Goal: Information Seeking & Learning: Learn about a topic

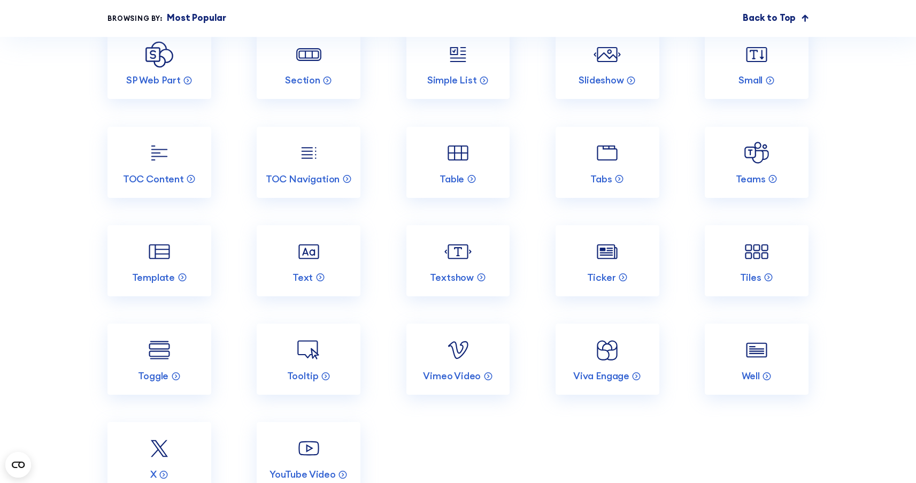
scroll to position [2027, 0]
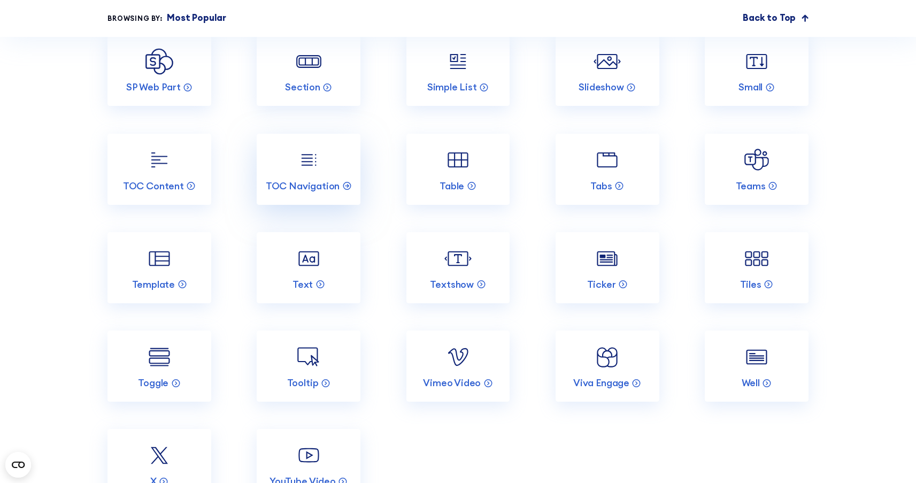
click at [312, 173] on img at bounding box center [308, 159] width 27 height 27
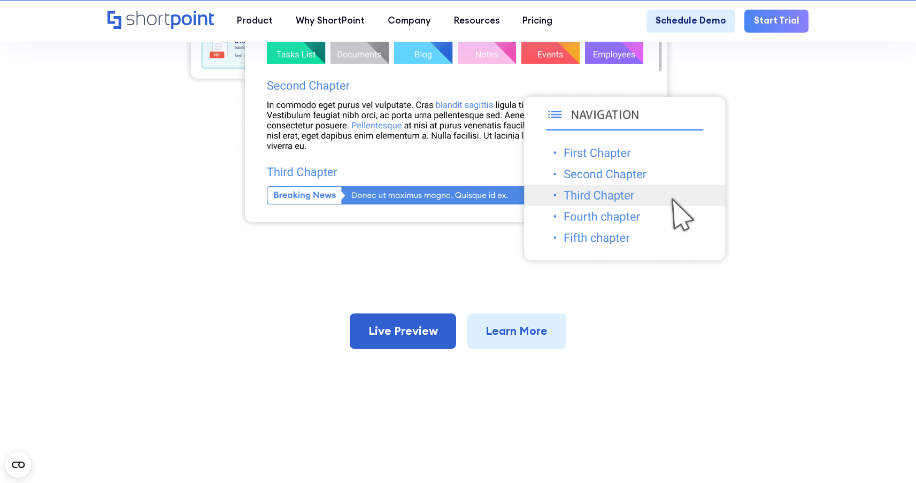
scroll to position [524, 0]
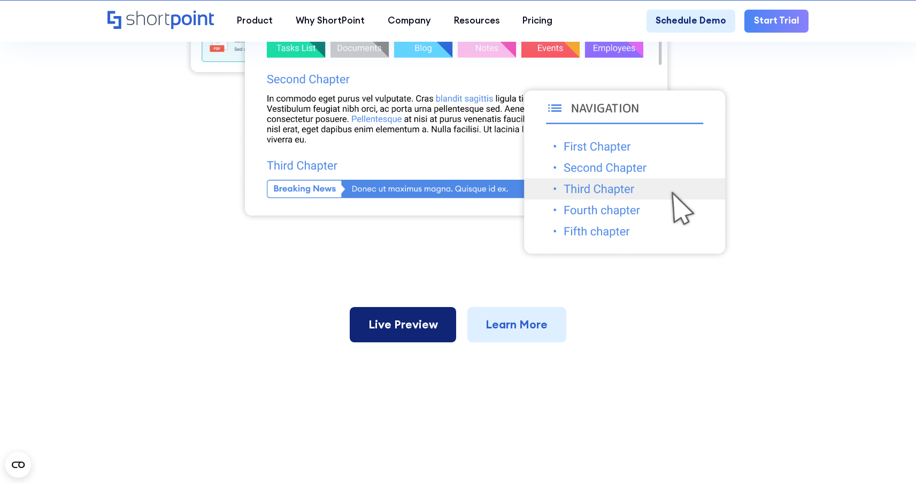
click at [439, 342] on link "Live Preview" at bounding box center [403, 324] width 106 height 35
click at [218, 153] on img at bounding box center [458, 75] width 550 height 372
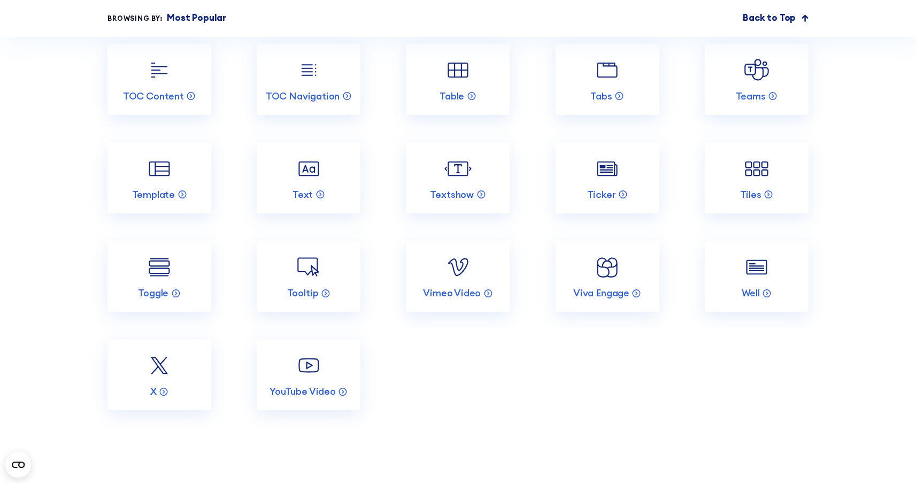
scroll to position [2114, 0]
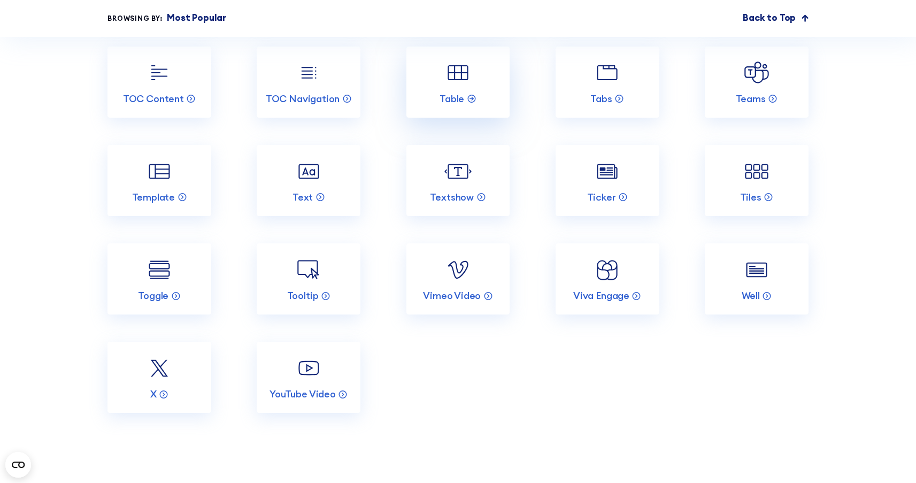
click at [459, 86] on img at bounding box center [457, 72] width 27 height 27
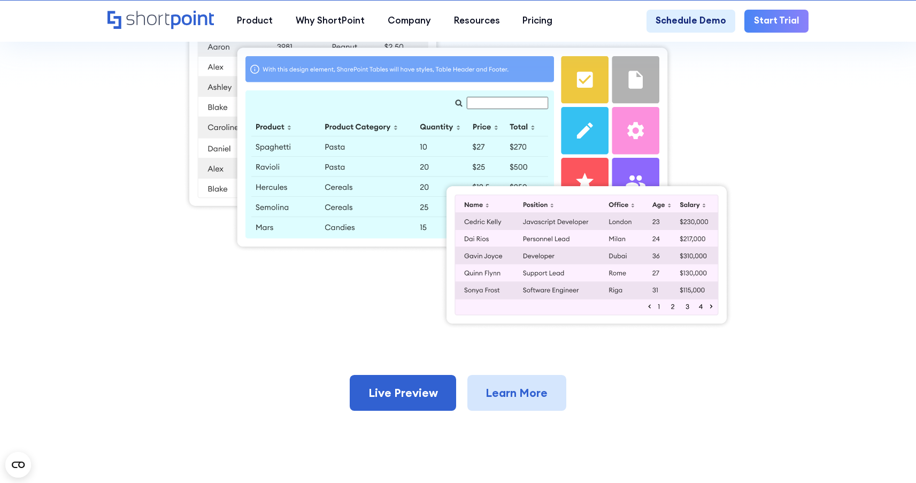
scroll to position [440, 0]
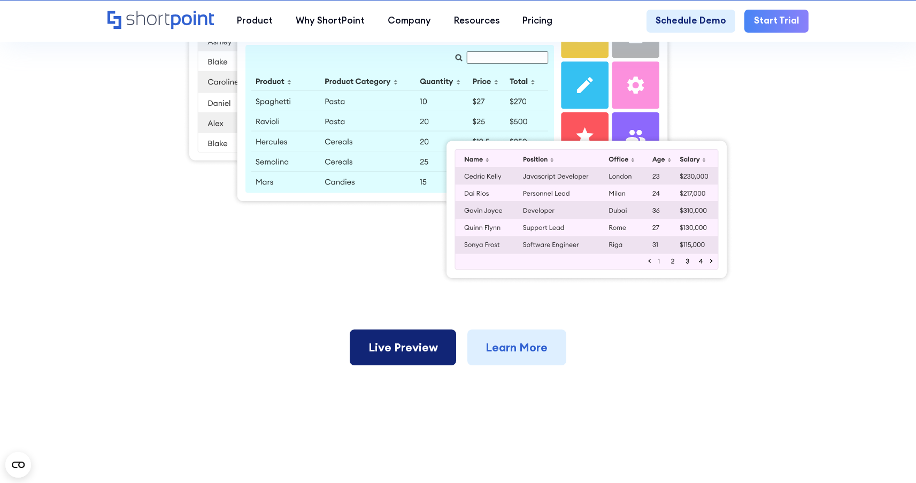
click at [404, 351] on link "Live Preview" at bounding box center [403, 346] width 106 height 35
click at [228, 301] on div "Back to Elements Table Create a dynamic table displaying content from a source …" at bounding box center [458, 20] width 701 height 691
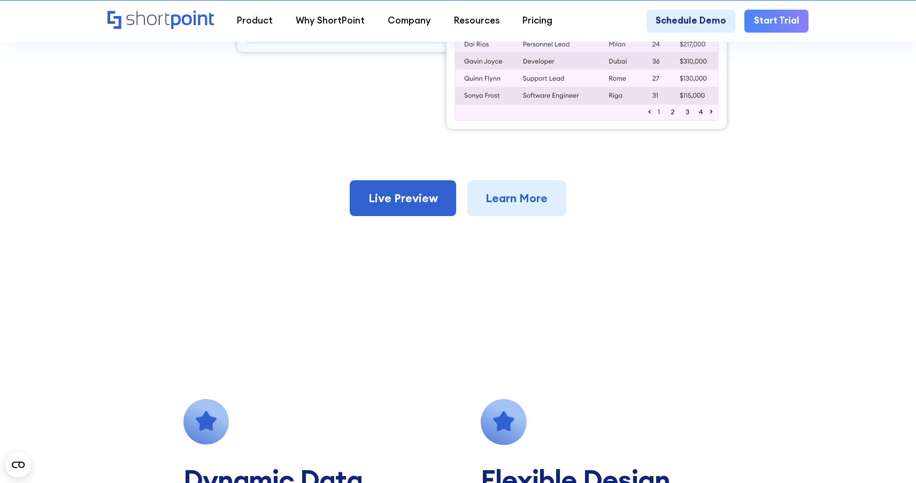
scroll to position [412, 0]
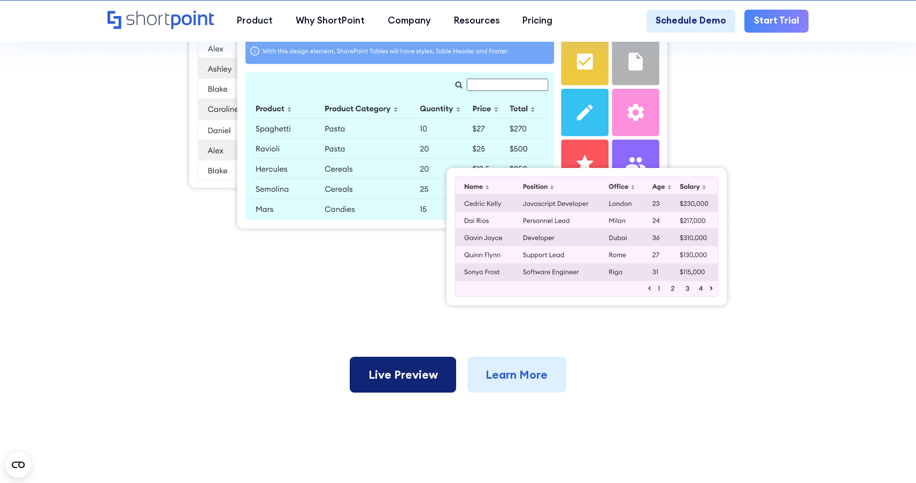
click at [419, 382] on link "Live Preview" at bounding box center [403, 374] width 106 height 35
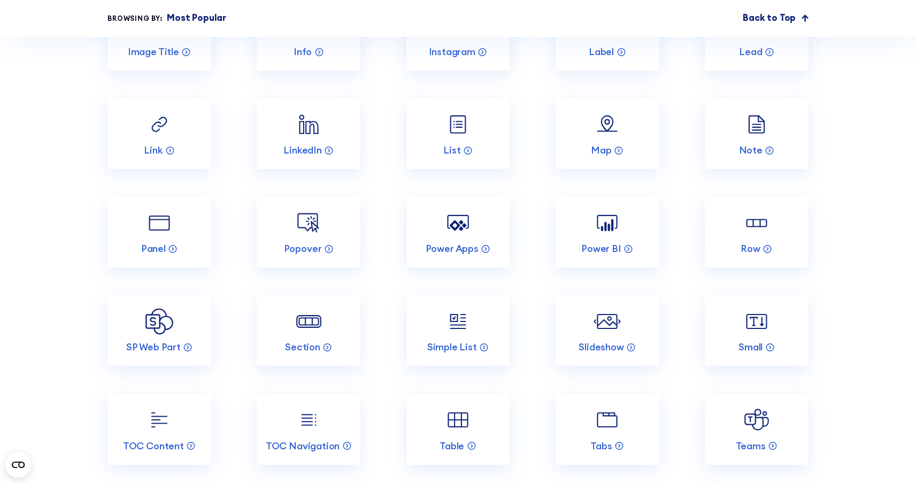
scroll to position [1962, 0]
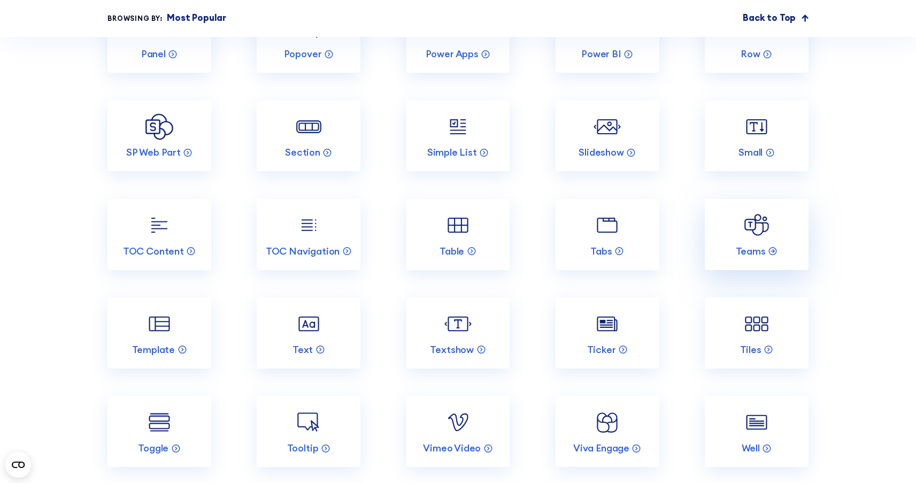
click at [727, 236] on link "Teams" at bounding box center [757, 234] width 104 height 71
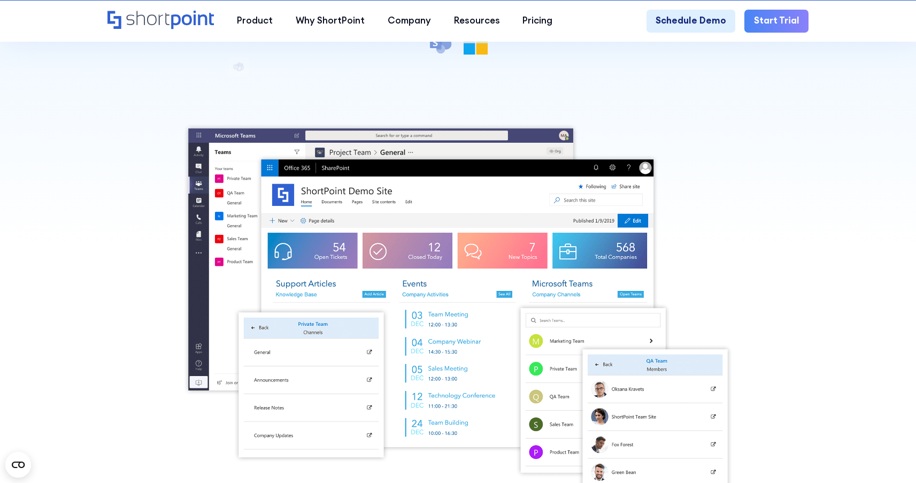
scroll to position [323, 0]
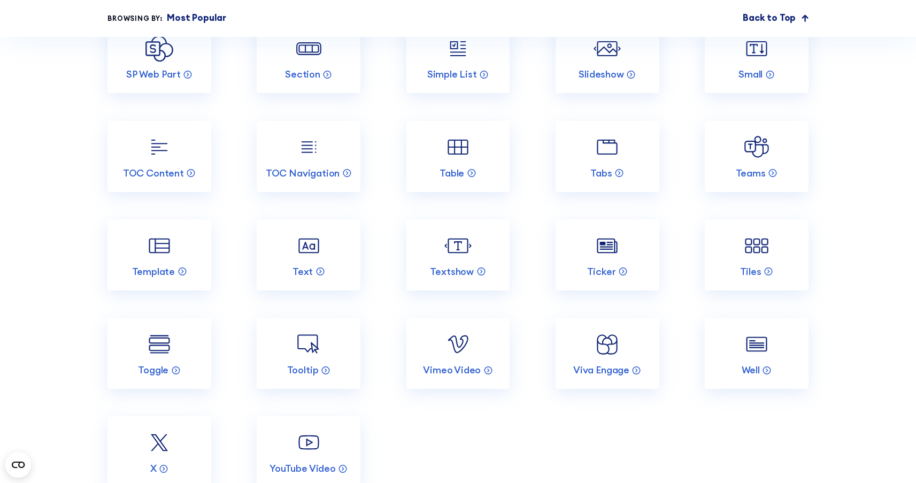
scroll to position [2060, 0]
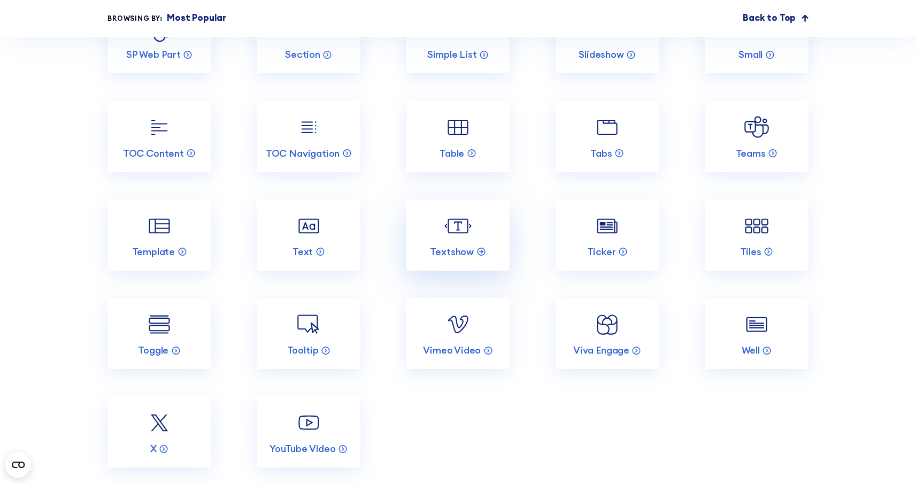
click at [475, 246] on link "Textshow" at bounding box center [459, 235] width 104 height 71
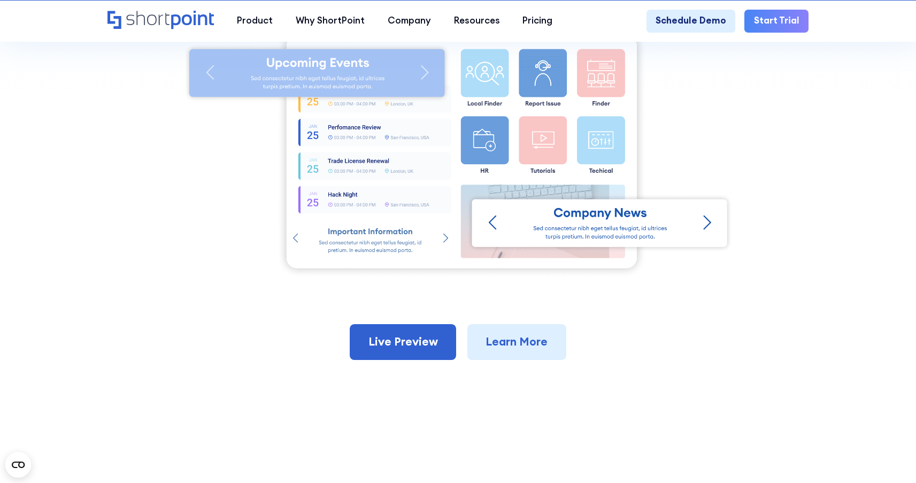
scroll to position [285, 0]
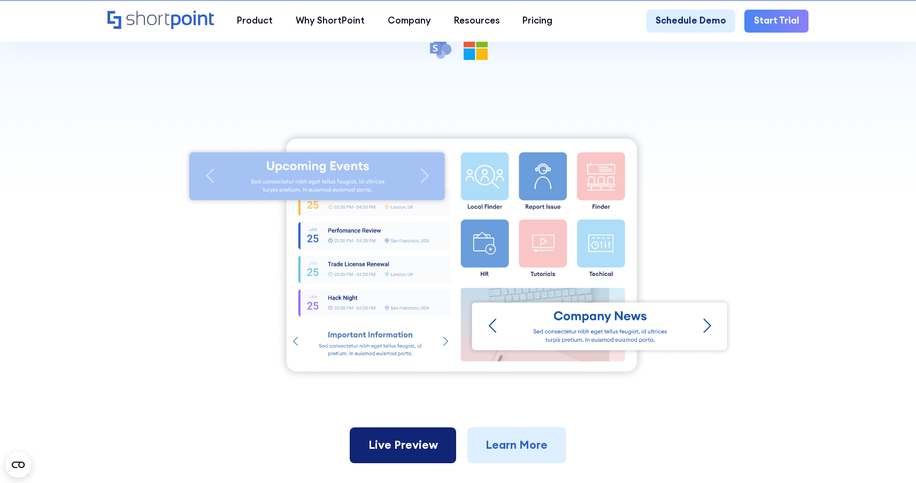
click at [438, 427] on link "Live Preview" at bounding box center [403, 444] width 106 height 35
click at [447, 98] on div "Back to Elements Textshow Add Accordion Element to your SharePoint sites and pa…" at bounding box center [458, 146] width 701 height 633
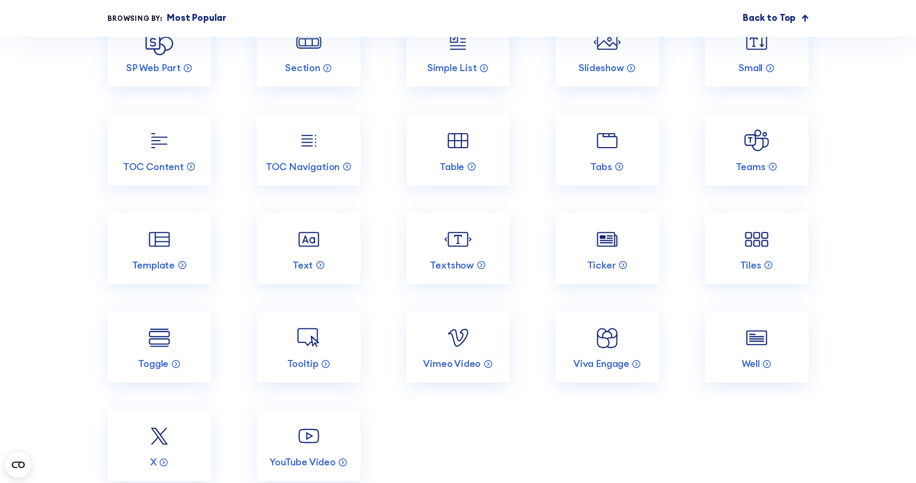
scroll to position [2048, 0]
click at [292, 355] on link "Tooltip" at bounding box center [309, 345] width 104 height 71
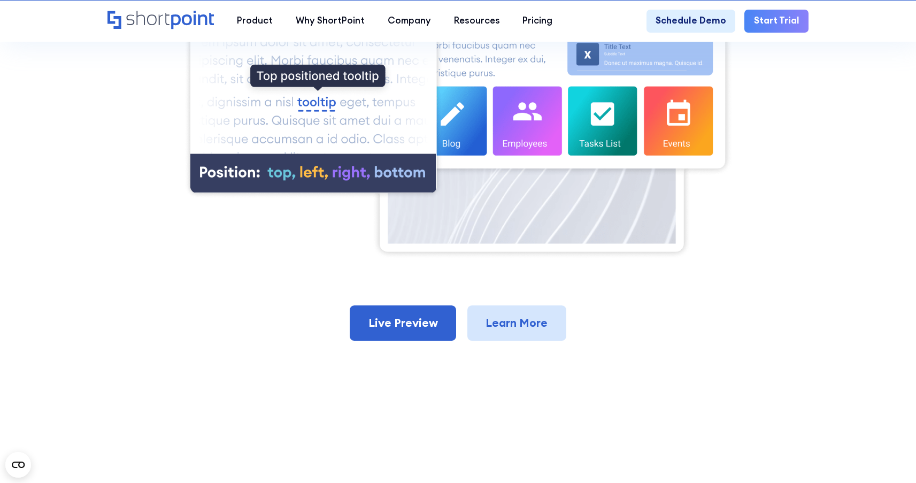
scroll to position [482, 0]
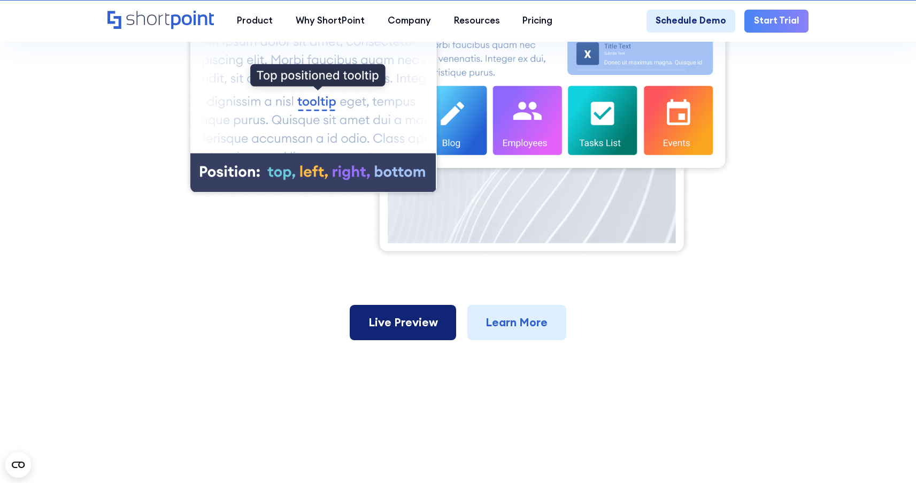
click at [425, 329] on link "Live Preview" at bounding box center [403, 322] width 106 height 35
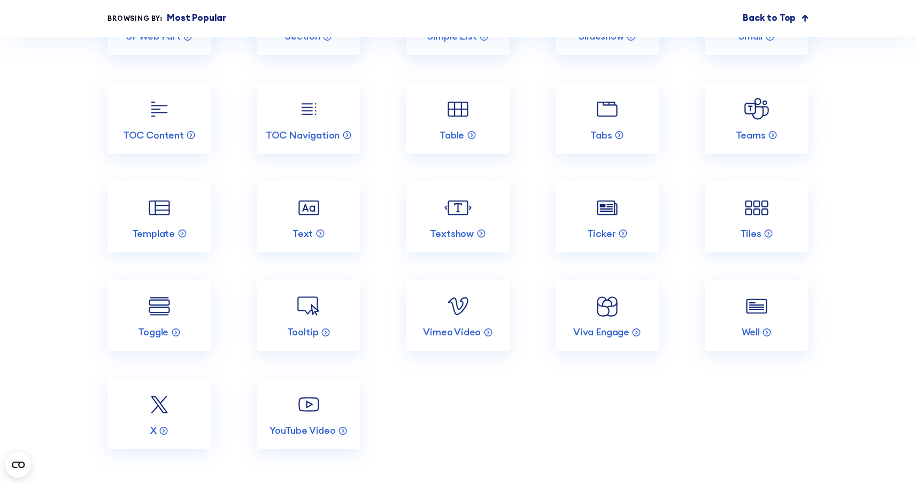
scroll to position [2079, 0]
click at [754, 319] on img at bounding box center [756, 305] width 27 height 27
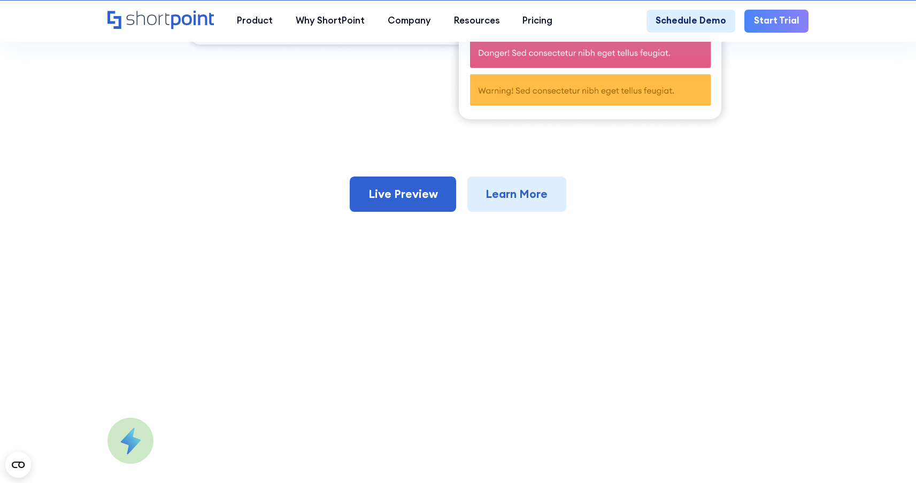
scroll to position [607, 0]
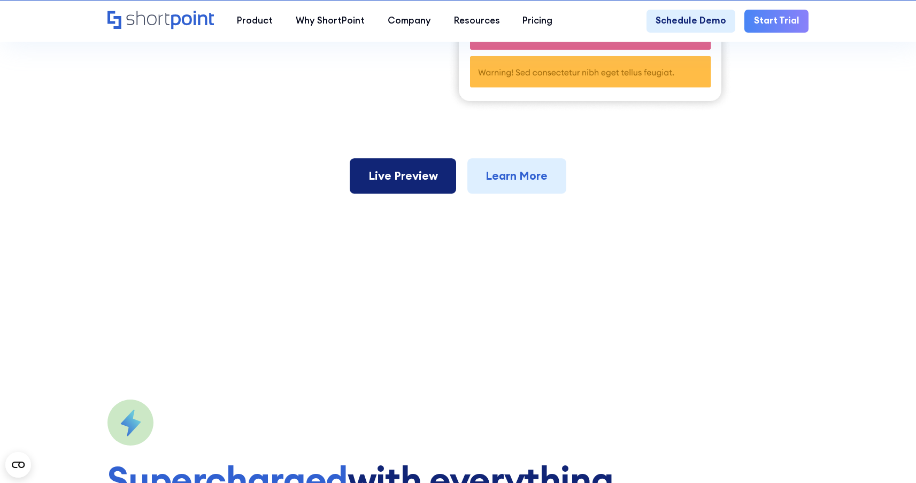
click at [393, 180] on link "Live Preview" at bounding box center [403, 175] width 106 height 35
